Goal: Book appointment/travel/reservation

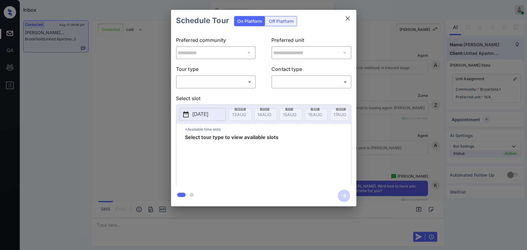
scroll to position [397, 0]
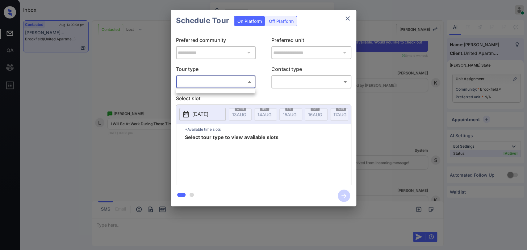
click at [236, 83] on body "Inbox Ajaya G Online Set yourself offline Set yourself on break Profile Switch …" at bounding box center [263, 125] width 527 height 250
click at [118, 74] on div at bounding box center [263, 125] width 527 height 250
click at [349, 18] on icon "close" at bounding box center [347, 18] width 7 height 7
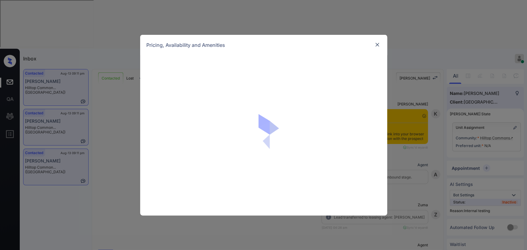
scroll to position [1556, 0]
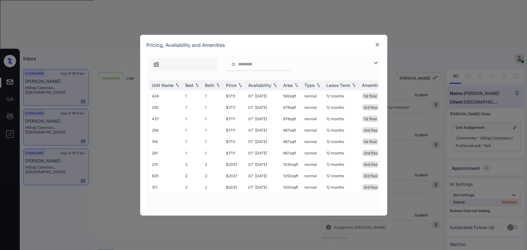
click at [379, 63] on div at bounding box center [376, 62] width 7 height 7
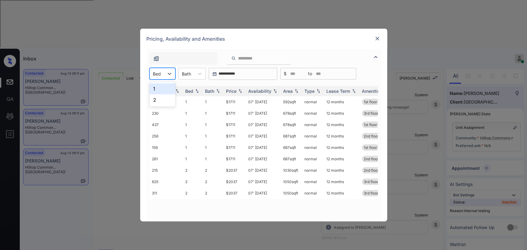
click at [161, 78] on div "Bed" at bounding box center [162, 74] width 26 height 12
click at [166, 90] on div "1" at bounding box center [162, 88] width 26 height 11
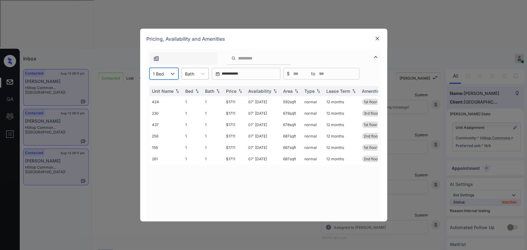
click at [193, 78] on div "Bath" at bounding box center [194, 74] width 27 height 12
click at [190, 84] on div "1" at bounding box center [194, 88] width 27 height 11
click at [231, 88] on th "Price" at bounding box center [234, 91] width 22 height 10
click at [229, 136] on td "$1711" at bounding box center [234, 135] width 22 height 11
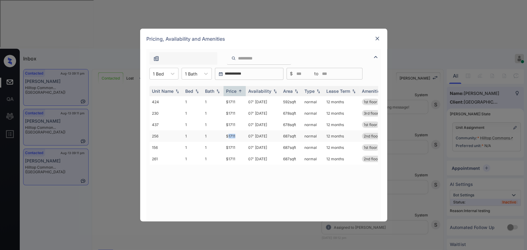
click at [229, 136] on td "$1711" at bounding box center [234, 135] width 22 height 11
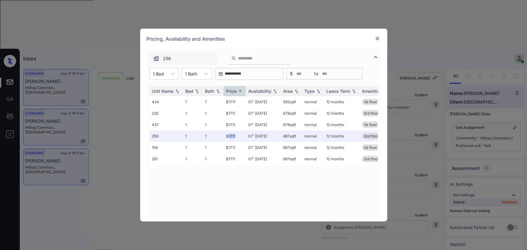
click at [379, 35] on img at bounding box center [377, 38] width 6 height 6
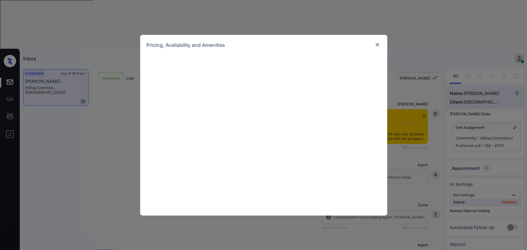
scroll to position [1597, 0]
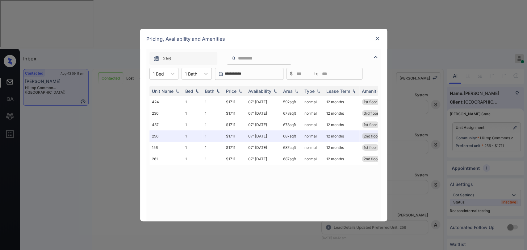
click at [377, 45] on div "Pricing, Availability and Amenities" at bounding box center [263, 39] width 247 height 20
click at [377, 38] on img at bounding box center [377, 38] width 6 height 6
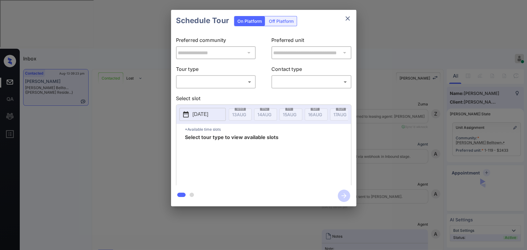
scroll to position [770, 0]
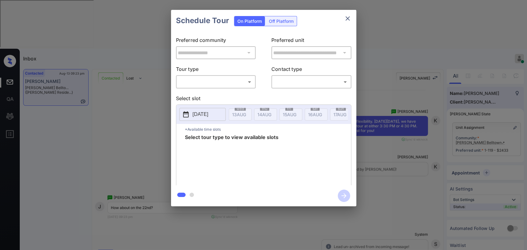
click at [230, 82] on body "Inbox [PERSON_NAME] G Online Set yourself offline Set yourself on break Profile…" at bounding box center [263, 125] width 527 height 250
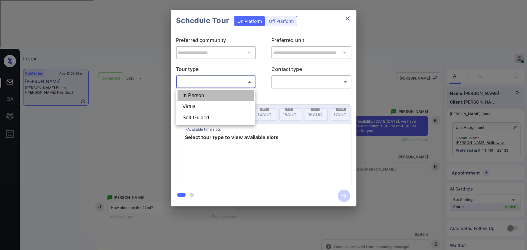
click at [227, 92] on li "In Person" at bounding box center [215, 95] width 76 height 11
type input "********"
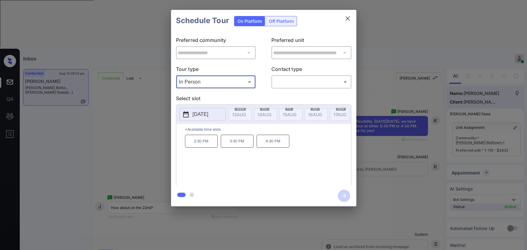
click at [280, 77] on body "Inbox Ajaya G Online Set yourself offline Set yourself on break Profile Switch …" at bounding box center [263, 125] width 527 height 250
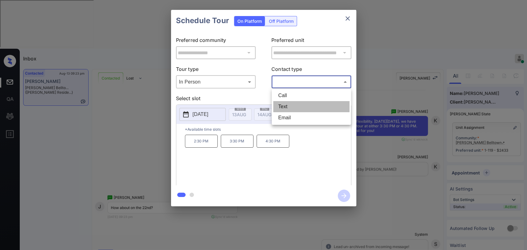
click at [295, 109] on li "Text" at bounding box center [311, 106] width 76 height 11
type input "****"
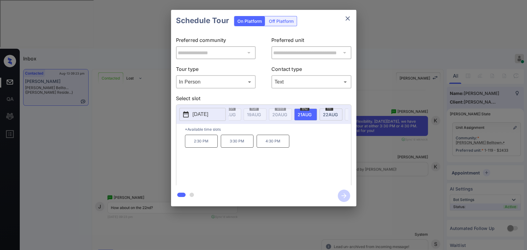
scroll to position [0, 151]
click at [95, 114] on span "22 AUG" at bounding box center [88, 114] width 14 height 5
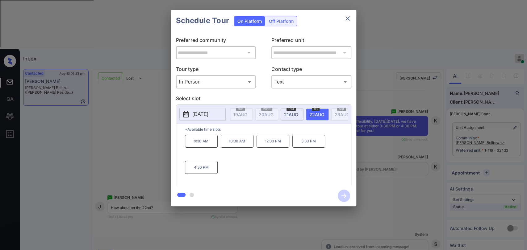
click at [383, 138] on div "**********" at bounding box center [263, 108] width 527 height 216
